Goal: Task Accomplishment & Management: Use online tool/utility

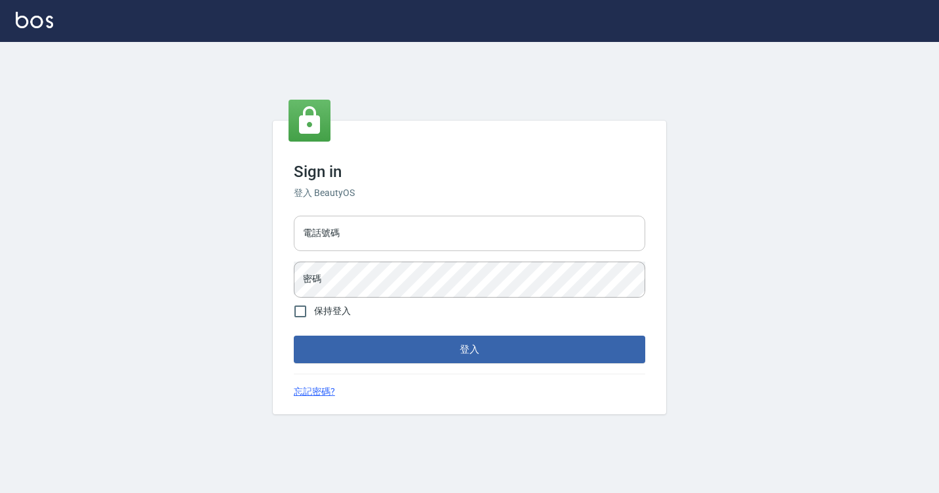
click at [374, 237] on input "電話號碼" at bounding box center [469, 233] width 351 height 35
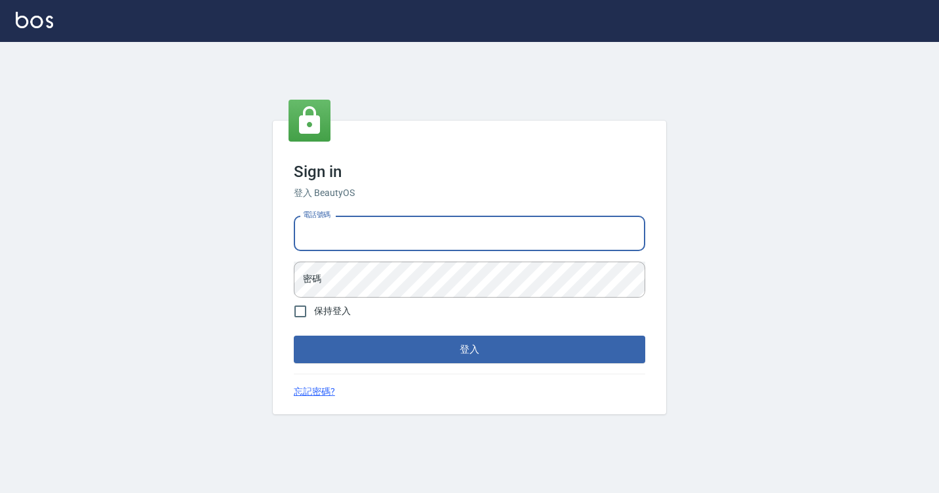
type input "7812080"
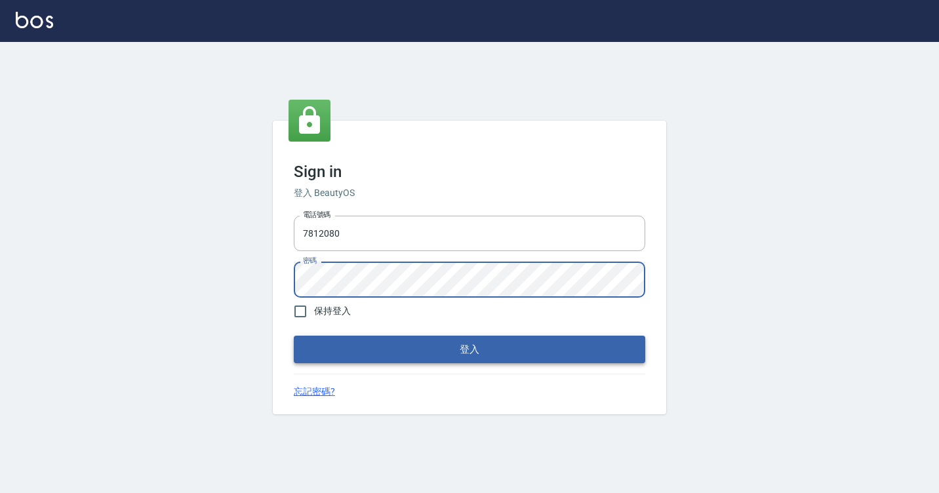
click at [396, 345] on button "登入" at bounding box center [469, 350] width 351 height 28
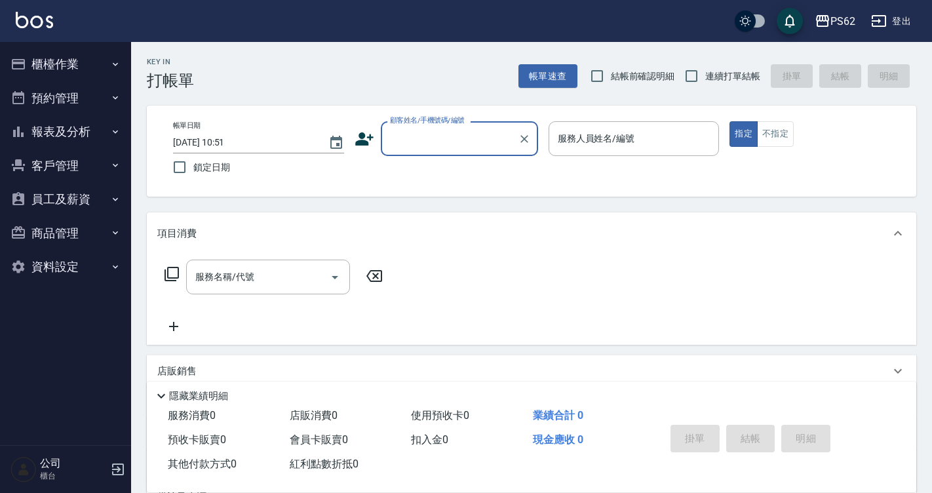
click at [102, 63] on button "櫃檯作業" at bounding box center [65, 64] width 121 height 34
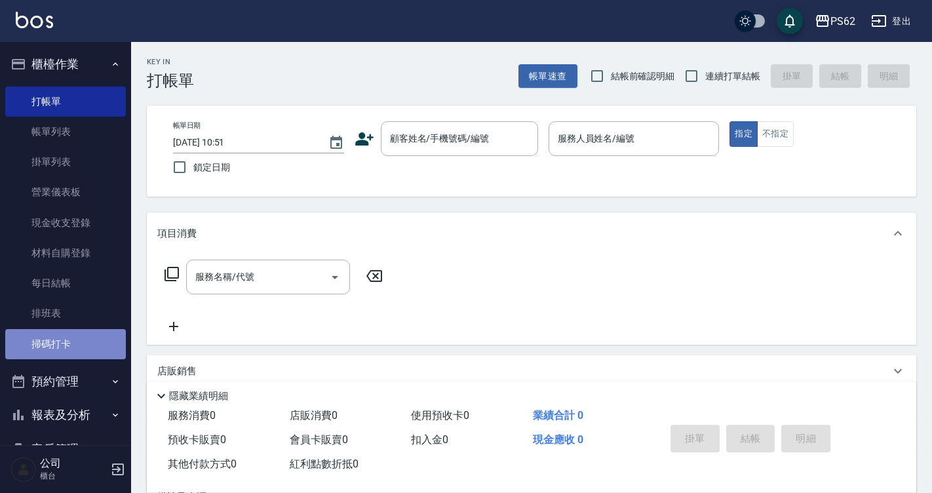
click at [70, 334] on link "掃碼打卡" at bounding box center [65, 344] width 121 height 30
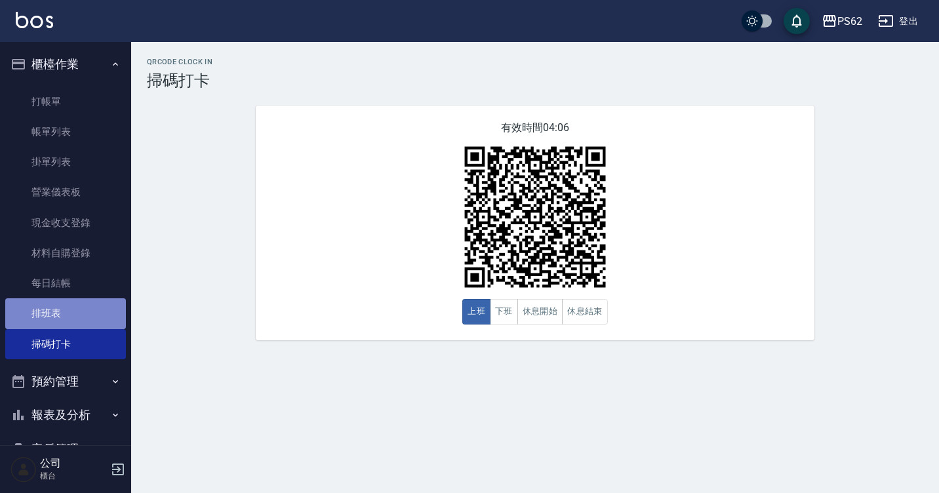
click at [79, 311] on link "排班表" at bounding box center [65, 313] width 121 height 30
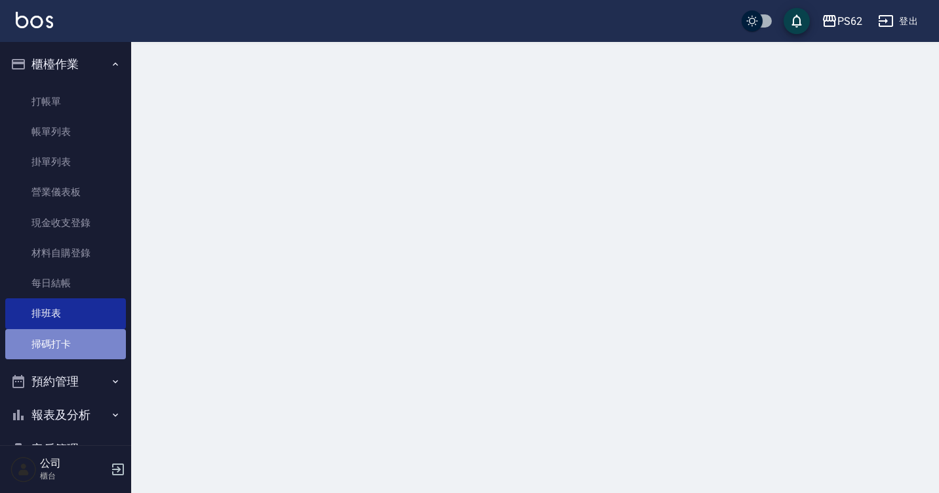
click at [76, 334] on link "掃碼打卡" at bounding box center [65, 344] width 121 height 30
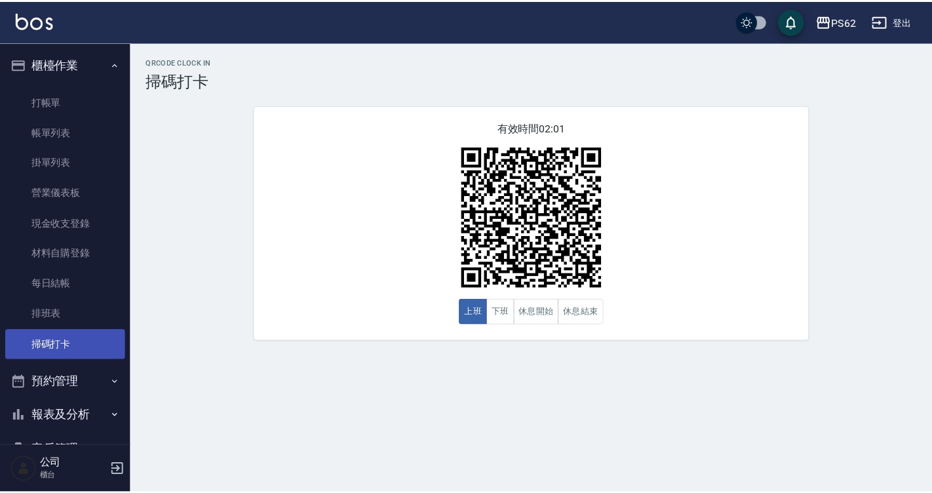
scroll to position [138, 0]
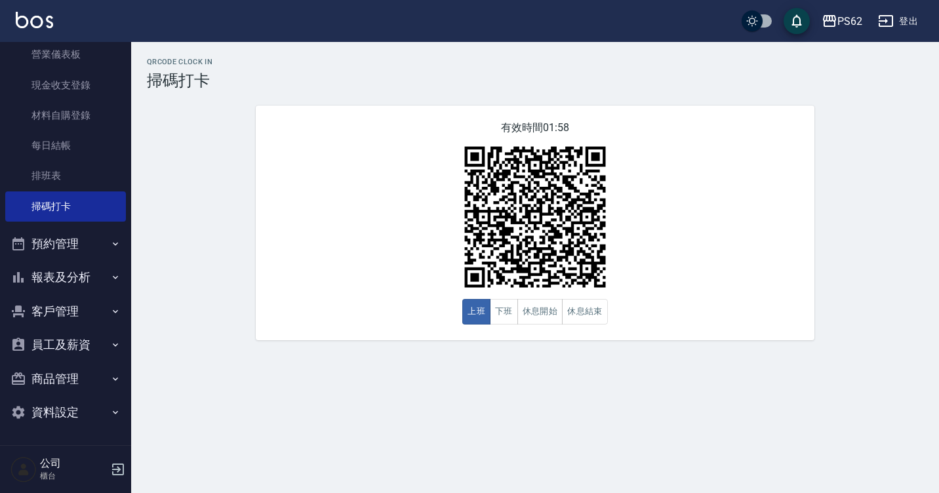
click at [62, 278] on button "報表及分析" at bounding box center [65, 277] width 121 height 34
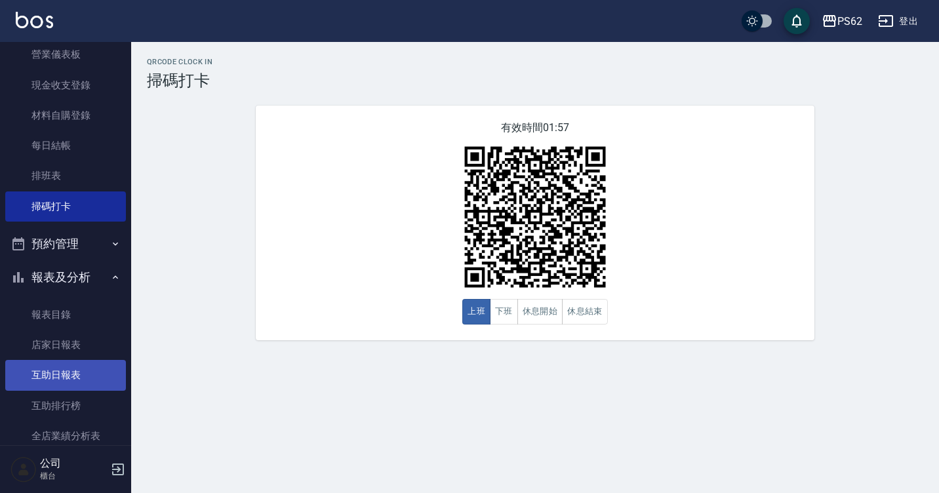
click at [80, 379] on link "互助日報表" at bounding box center [65, 375] width 121 height 30
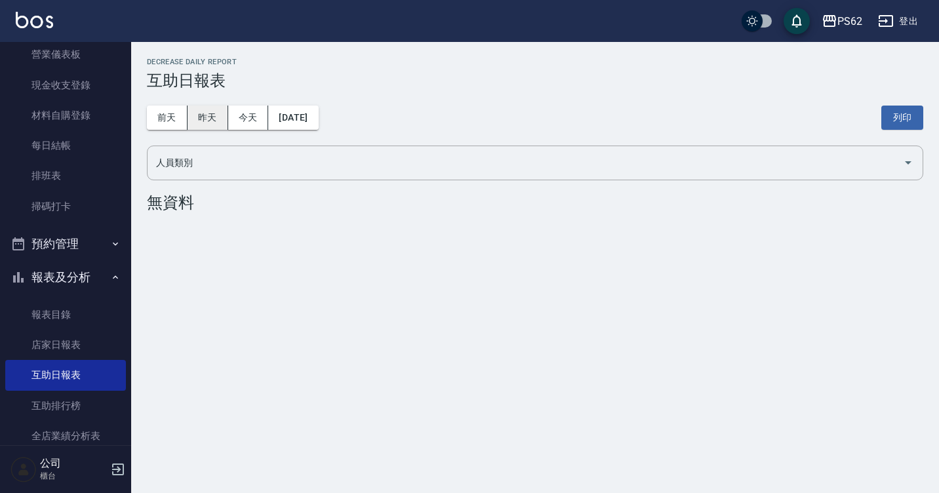
click at [213, 125] on button "昨天" at bounding box center [208, 118] width 41 height 24
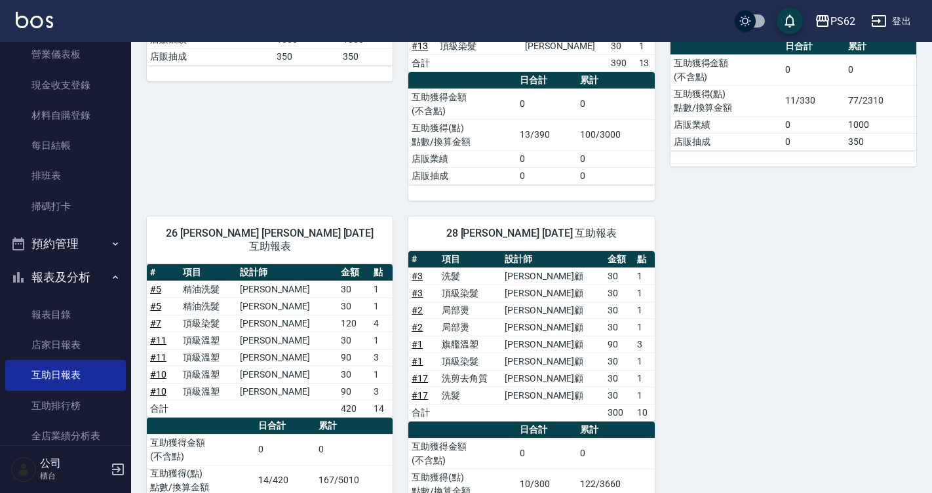
scroll to position [328, 0]
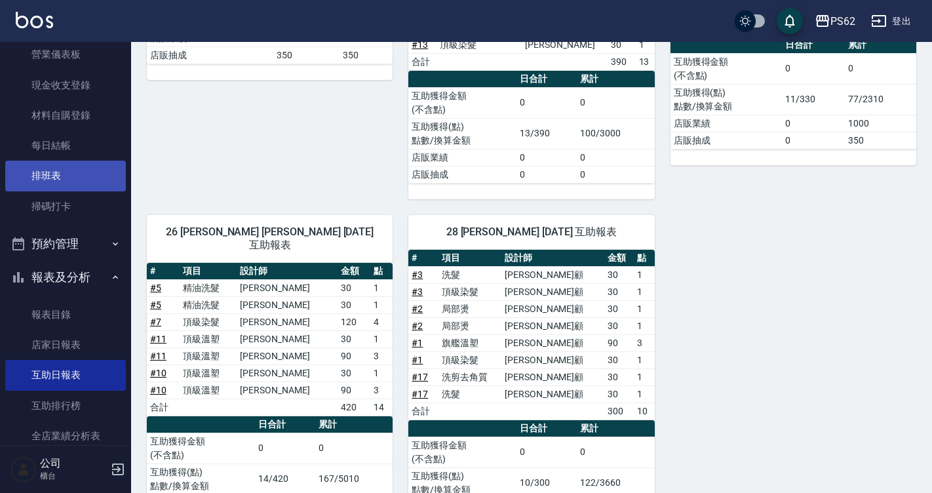
click at [63, 180] on link "排班表" at bounding box center [65, 176] width 121 height 30
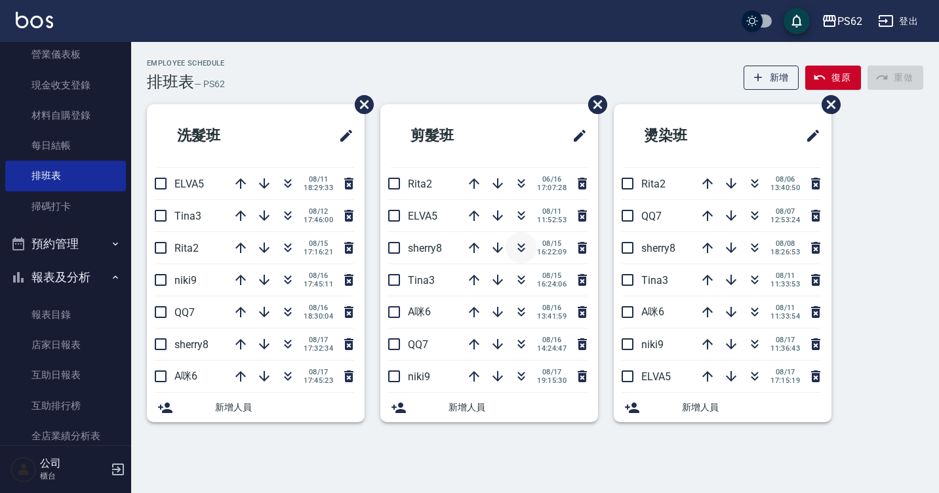
click at [526, 243] on icon "button" at bounding box center [521, 248] width 16 height 16
click at [525, 279] on icon "button" at bounding box center [521, 280] width 16 height 16
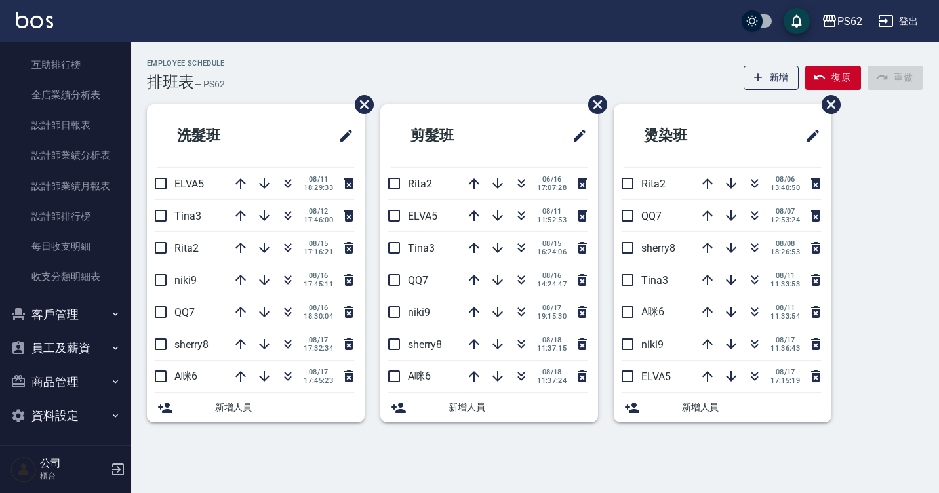
scroll to position [482, 0]
click at [89, 370] on button "商品管理" at bounding box center [65, 379] width 121 height 34
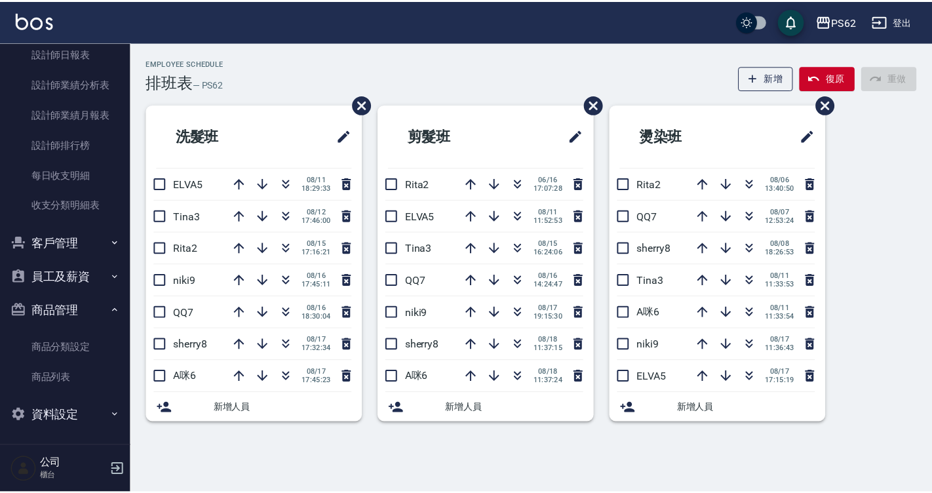
scroll to position [551, 0]
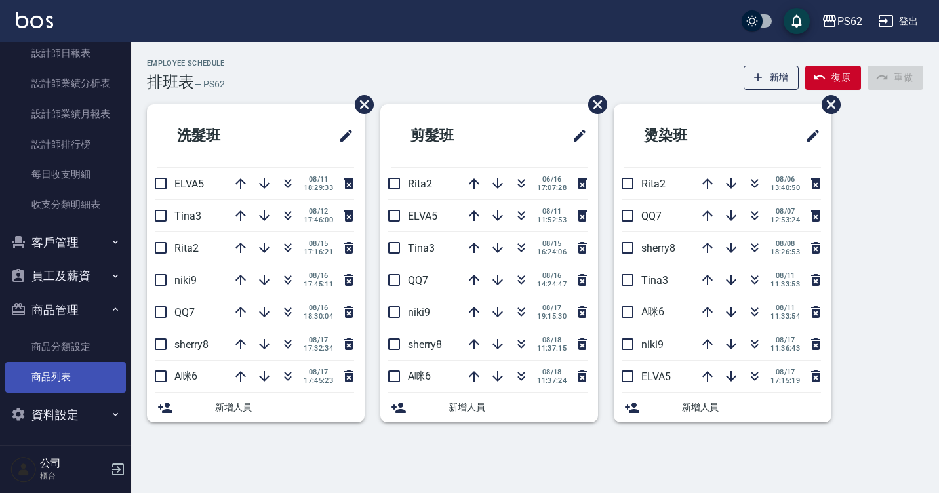
click at [89, 370] on link "商品列表" at bounding box center [65, 377] width 121 height 30
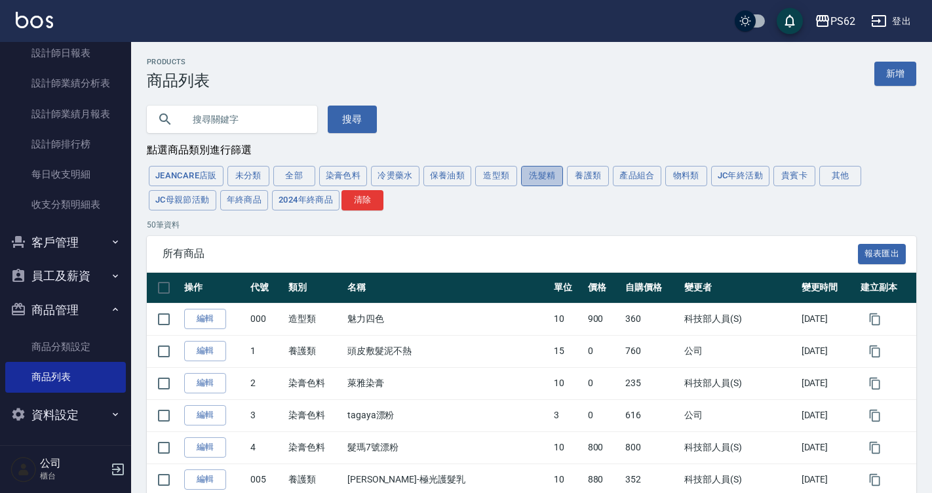
click at [544, 183] on button "洗髮精" at bounding box center [542, 176] width 42 height 20
click at [599, 174] on button "養護類" at bounding box center [588, 176] width 42 height 20
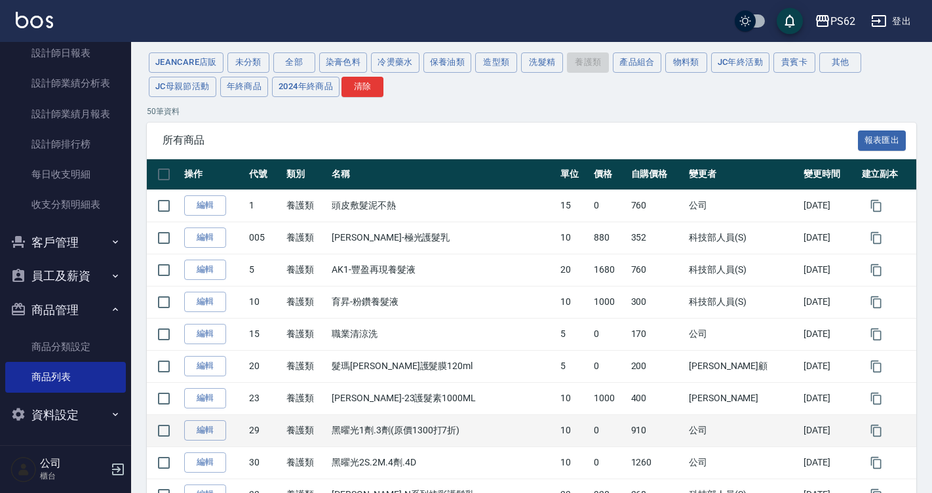
scroll to position [393, 0]
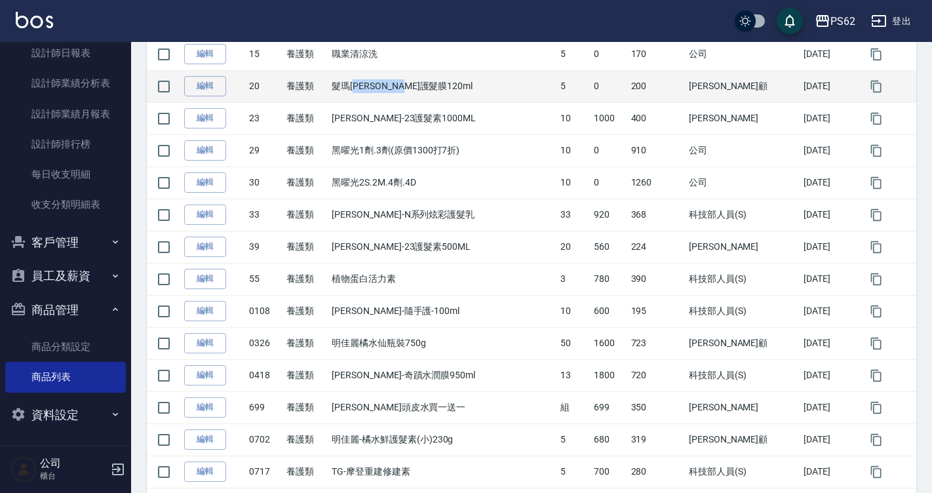
drag, startPoint x: 373, startPoint y: 89, endPoint x: 459, endPoint y: 98, distance: 86.5
click at [459, 98] on td "髮瑪[PERSON_NAME]護髮膜120ml" at bounding box center [442, 86] width 229 height 32
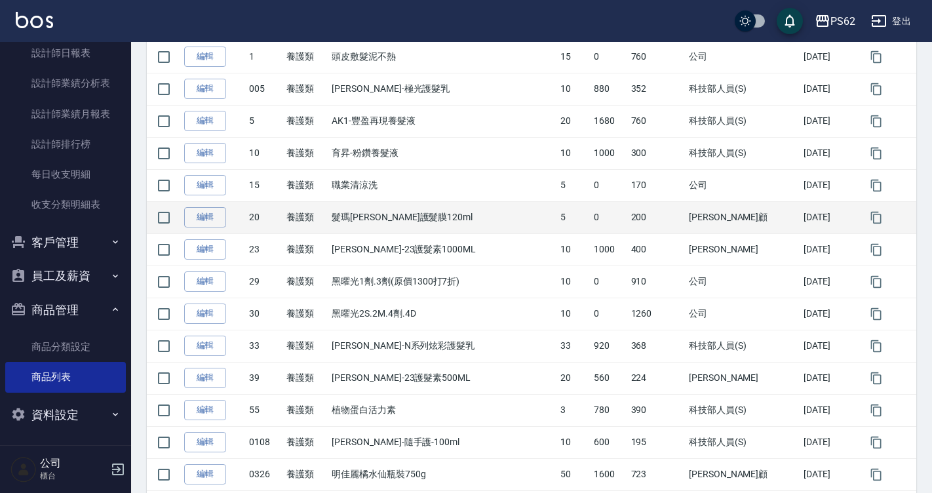
scroll to position [197, 0]
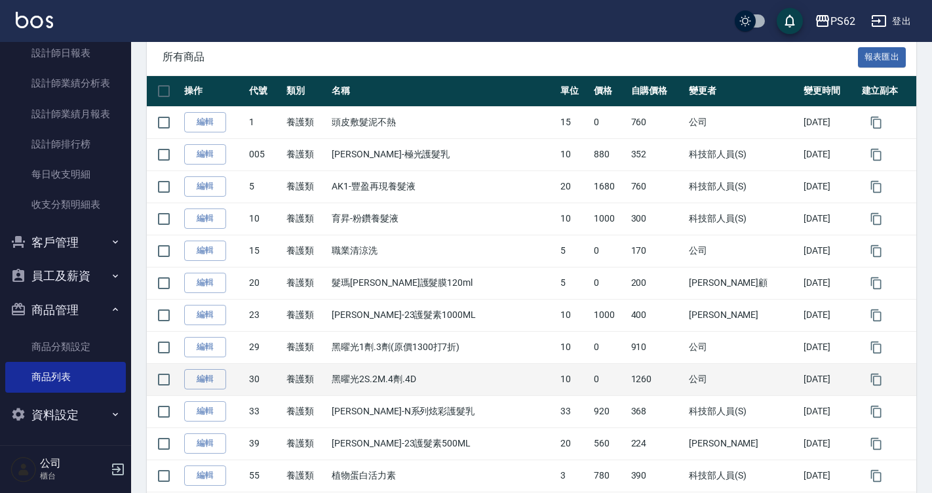
click at [904, 365] on td at bounding box center [888, 379] width 58 height 32
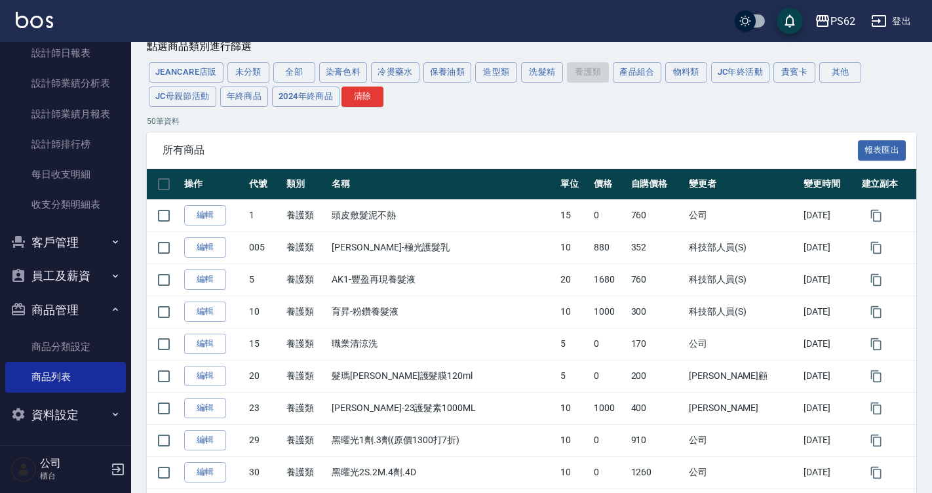
scroll to position [0, 0]
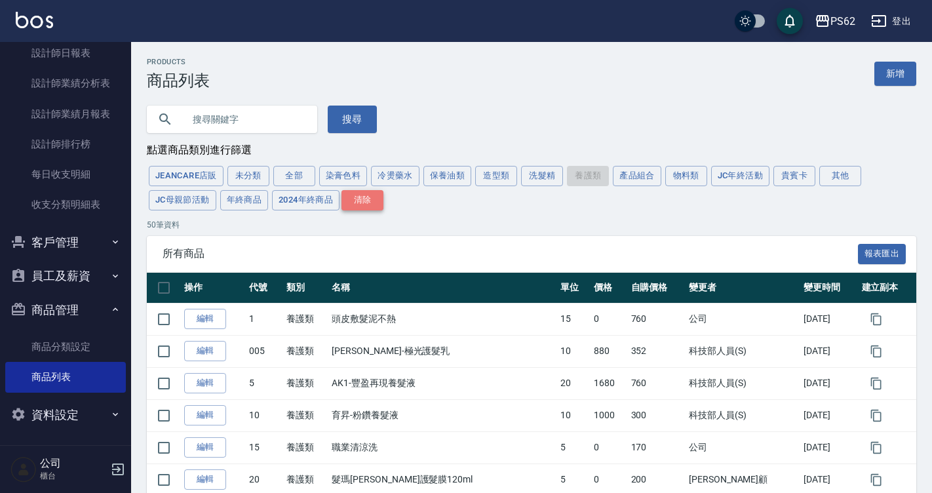
click at [376, 207] on button "清除" at bounding box center [363, 200] width 42 height 20
click at [276, 119] on input "text" at bounding box center [245, 119] width 123 height 35
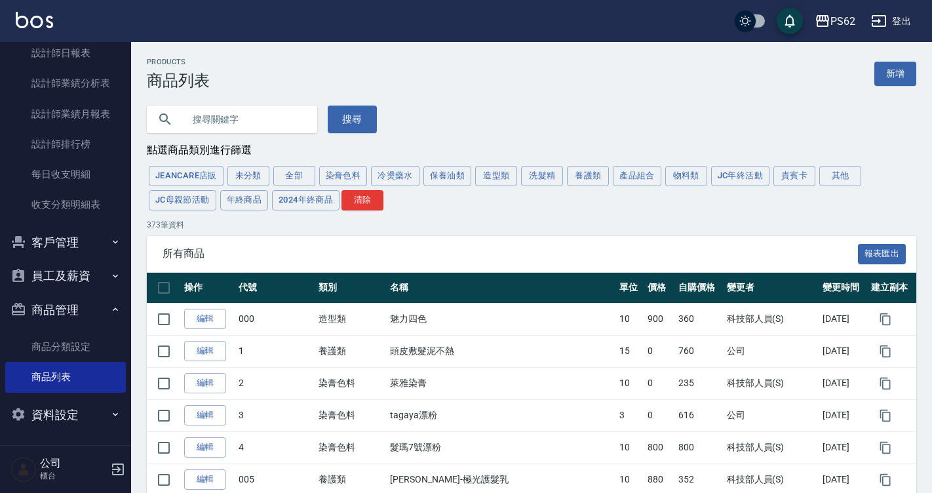
type input "t"
type input "10000000"
type input "y"
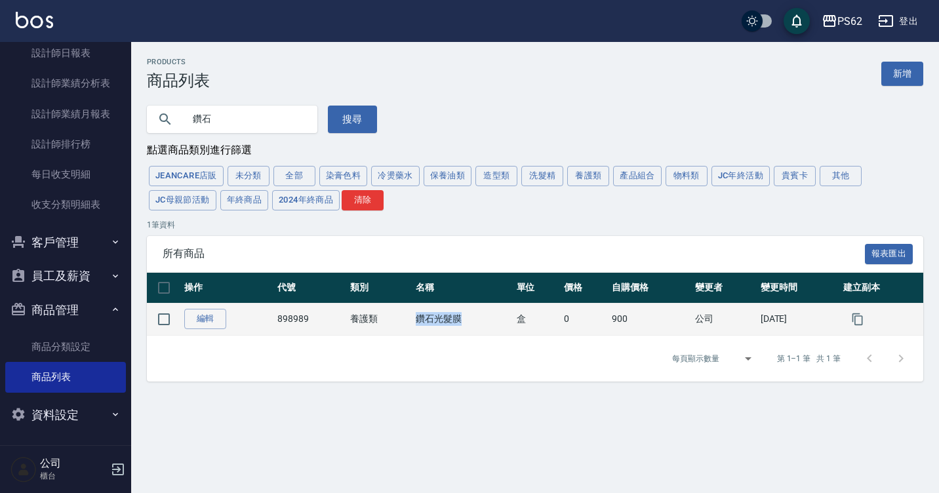
drag, startPoint x: 406, startPoint y: 322, endPoint x: 474, endPoint y: 321, distance: 68.2
click at [474, 321] on td "鑽石光髮膜" at bounding box center [462, 319] width 100 height 32
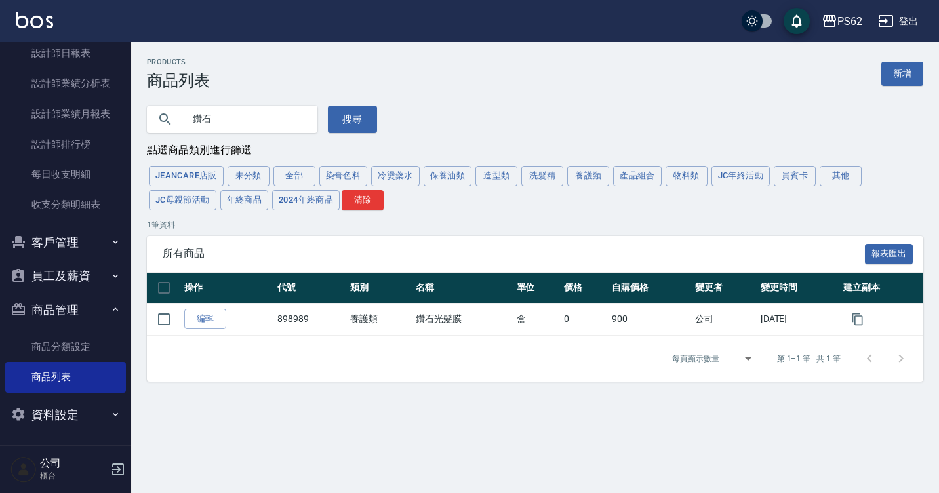
click at [292, 113] on input "鑽石" at bounding box center [245, 119] width 123 height 35
type input "鑽"
type input "髮膜"
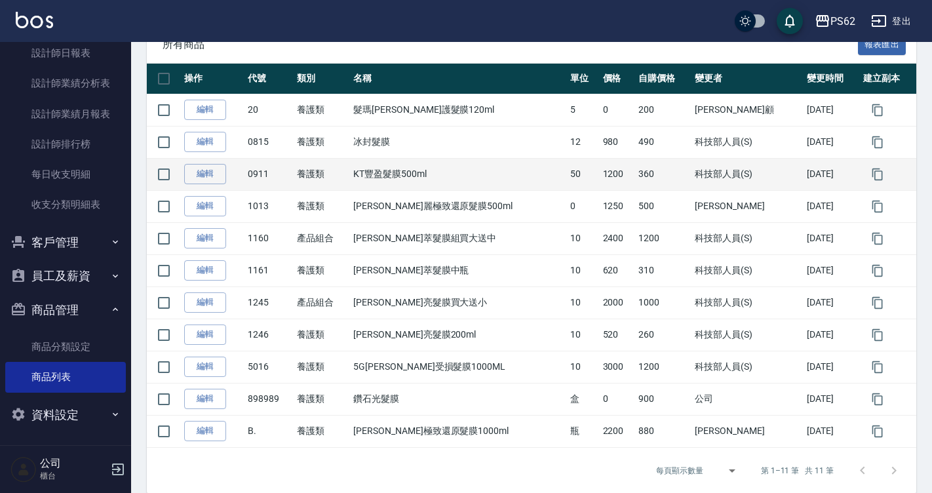
scroll to position [228, 0]
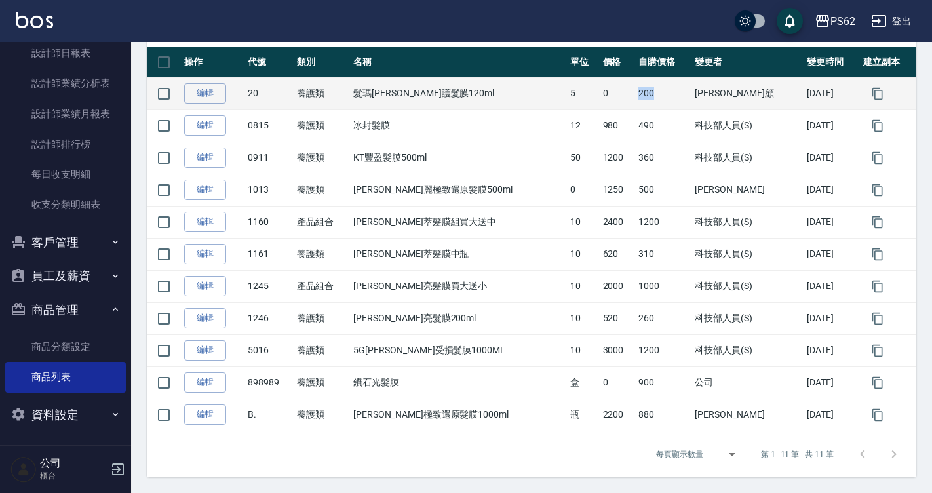
drag, startPoint x: 614, startPoint y: 99, endPoint x: 639, endPoint y: 100, distance: 24.9
click at [639, 100] on tr "編輯 20 養護類 髮瑪[PERSON_NAME]護髮膜120ml 5 0 200 雅云顧 [DATE]" at bounding box center [532, 93] width 770 height 32
click at [639, 100] on td "200" at bounding box center [663, 93] width 56 height 32
drag, startPoint x: 611, startPoint y: 102, endPoint x: 633, endPoint y: 104, distance: 22.4
click at [633, 104] on tr "編輯 20 養護類 髮瑪[PERSON_NAME]護髮膜120ml 5 0 200 雅云顧 [DATE]" at bounding box center [532, 93] width 770 height 32
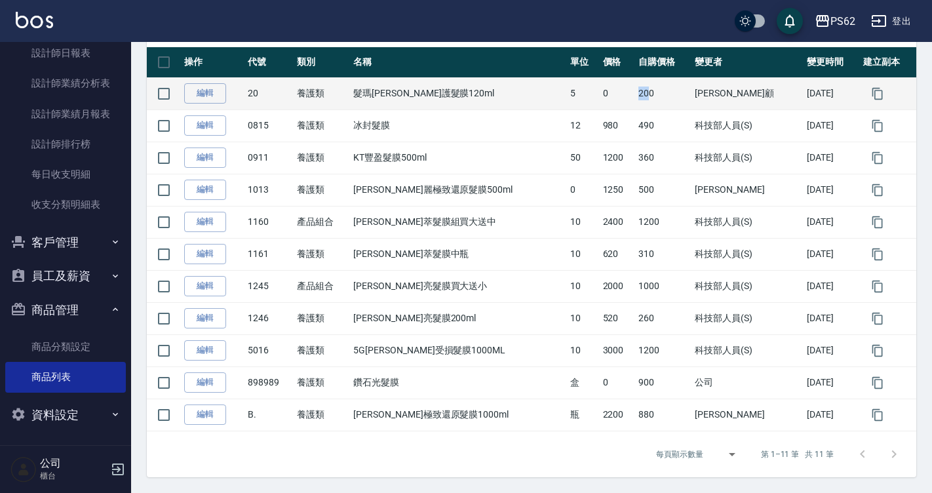
click at [635, 98] on td "200" at bounding box center [663, 93] width 56 height 32
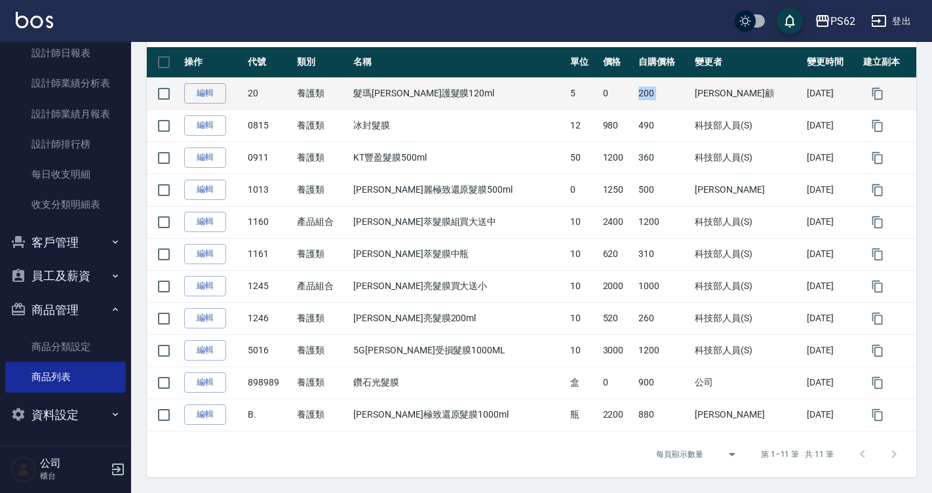
click at [635, 98] on td "200" at bounding box center [663, 93] width 56 height 32
click at [635, 97] on td "200" at bounding box center [663, 93] width 56 height 32
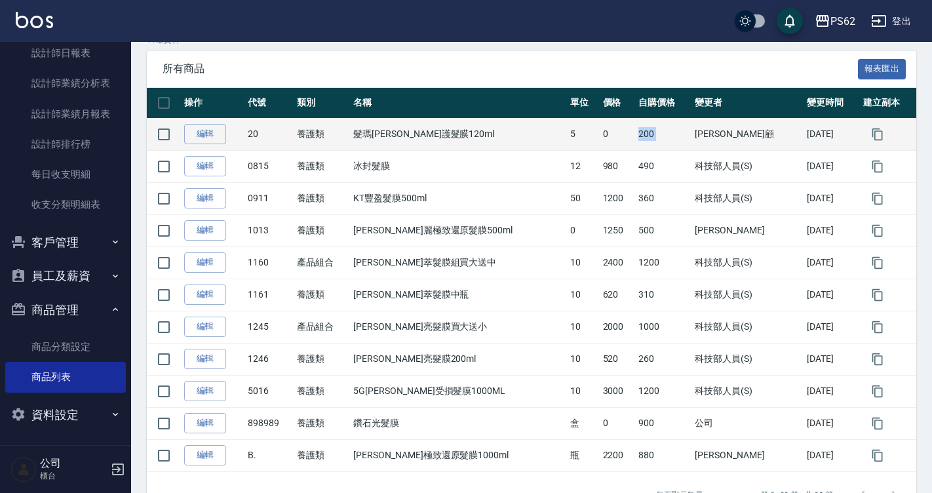
scroll to position [162, 0]
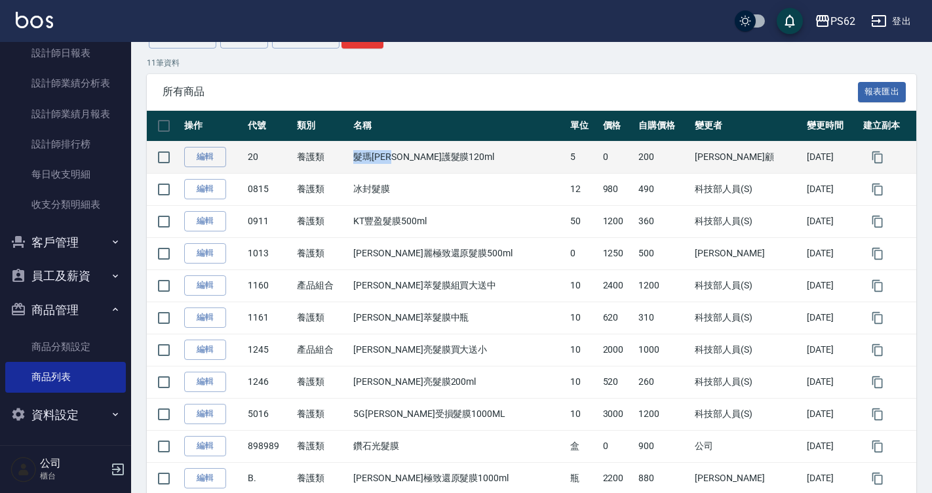
drag, startPoint x: 371, startPoint y: 170, endPoint x: 431, endPoint y: 172, distance: 60.3
click at [430, 171] on td "髮瑪[PERSON_NAME]護髮膜120ml" at bounding box center [458, 157] width 217 height 32
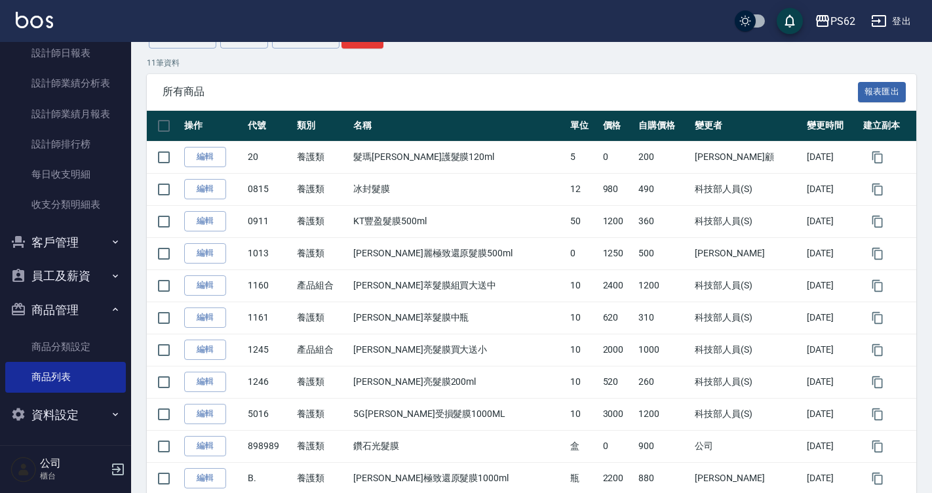
click at [481, 73] on div "11 筆資料 所有商品 報表匯出 操作 代號 類別 名稱 單位 價格 自購價格 變更者 變更時間 建立副本 編輯 20 養護類 髮瑪[PERSON_NAME]…" at bounding box center [532, 299] width 770 height 484
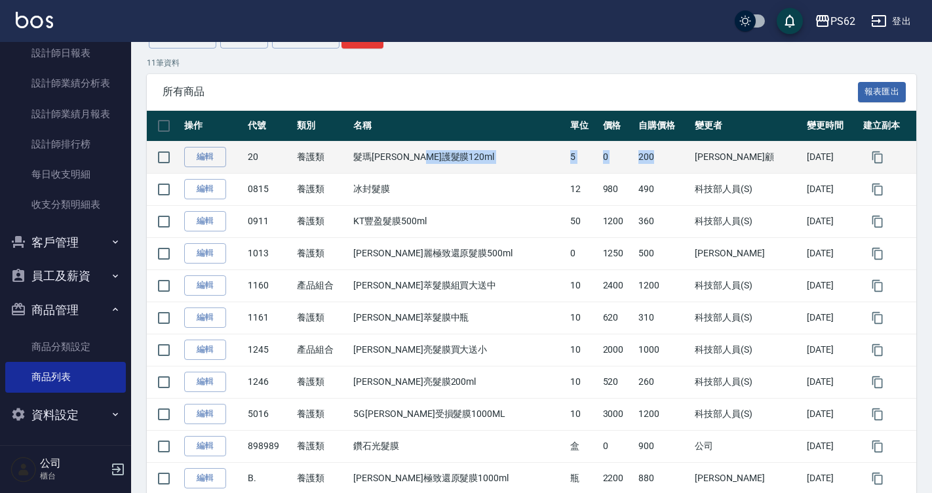
drag, startPoint x: 540, startPoint y: 174, endPoint x: 637, endPoint y: 171, distance: 97.7
click at [637, 171] on tr "編輯 20 養護類 髮瑪[PERSON_NAME]護髮膜120ml 5 0 200 雅云顧 [DATE]" at bounding box center [532, 157] width 770 height 32
click at [479, 156] on td "髮瑪[PERSON_NAME]護髮膜120ml" at bounding box center [458, 157] width 217 height 32
